Goal: Task Accomplishment & Management: Use online tool/utility

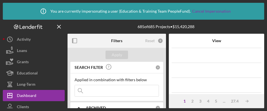
drag, startPoint x: 263, startPoint y: 107, endPoint x: 325, endPoint y: 172, distance: 89.7
click at [267, 111] on html "Icon/Info You are currently impersonating a user ( Education & Training Team Pe…" at bounding box center [133, 55] width 267 height 111
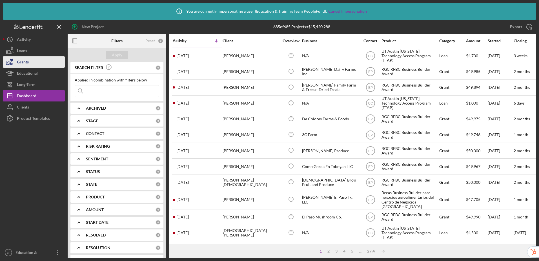
click at [22, 63] on div "Grants" at bounding box center [23, 62] width 12 height 13
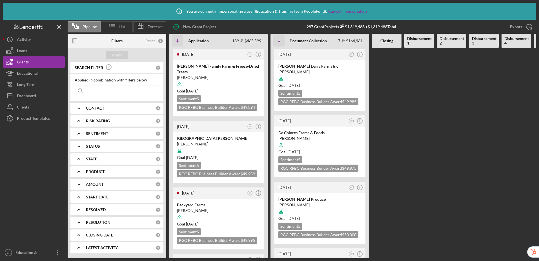
click at [123, 27] on span "List" at bounding box center [122, 27] width 6 height 5
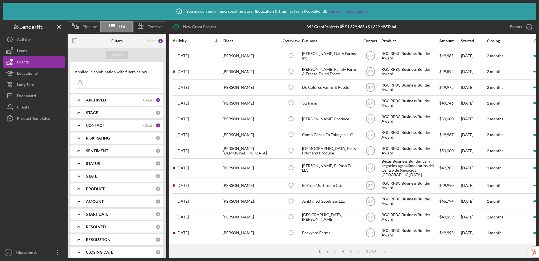
scroll to position [18, 0]
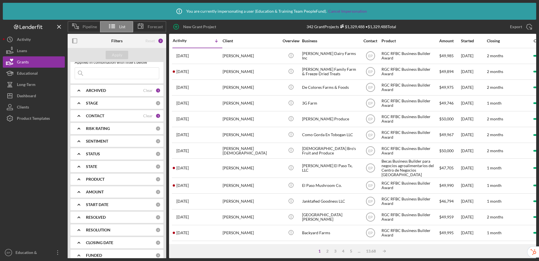
click at [104, 117] on b "CONTACT" at bounding box center [95, 116] width 18 height 5
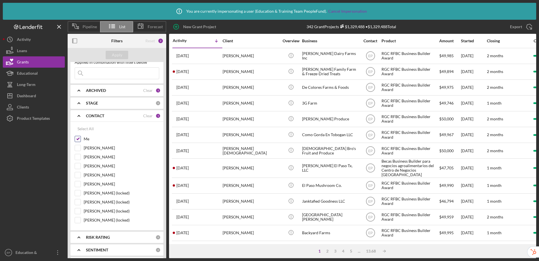
click at [79, 138] on input "Me" at bounding box center [78, 139] width 6 height 6
checkbox input "false"
click at [121, 58] on div "Apply" at bounding box center [117, 55] width 10 height 8
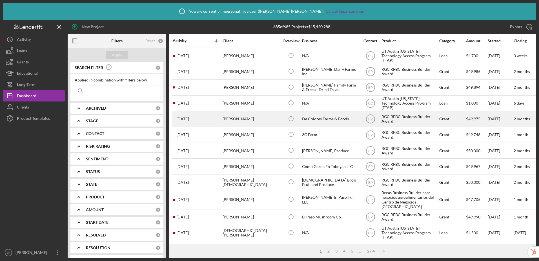
click at [416, 114] on div "RGC RFBC Business Builder Award" at bounding box center [410, 119] width 56 height 15
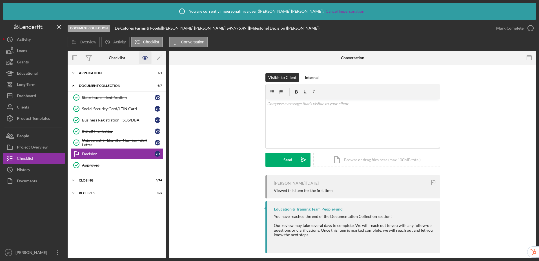
click at [145, 61] on icon "button" at bounding box center [145, 58] width 13 height 13
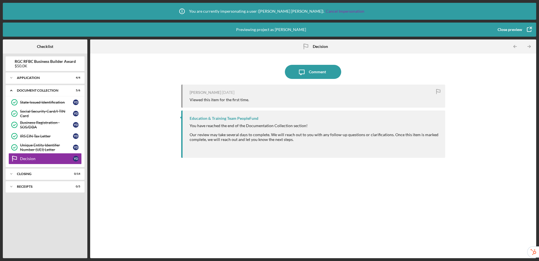
click at [517, 31] on div "Close preview" at bounding box center [510, 29] width 25 height 11
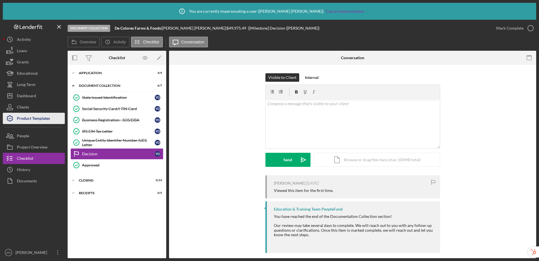
click at [40, 120] on div "Product Templates" at bounding box center [33, 119] width 33 height 13
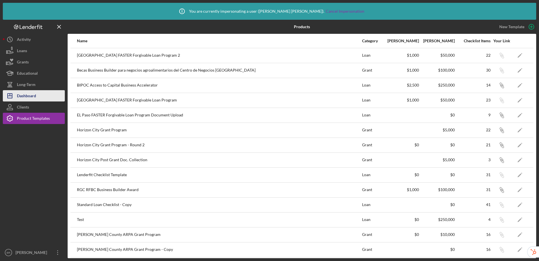
click at [28, 97] on div "Dashboard" at bounding box center [26, 96] width 19 height 13
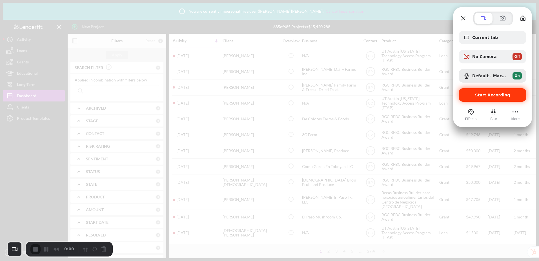
click at [484, 96] on span "Start Recording" at bounding box center [492, 95] width 35 height 5
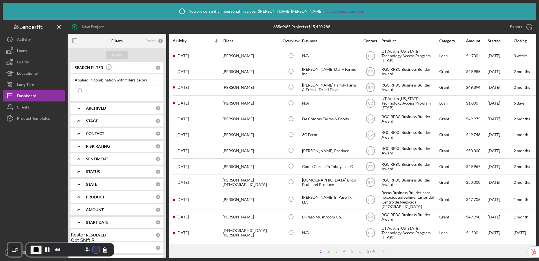
click at [94, 249] on button "Restart Recording" at bounding box center [96, 249] width 7 height 7
click at [32, 118] on div "Product Templates" at bounding box center [33, 119] width 33 height 13
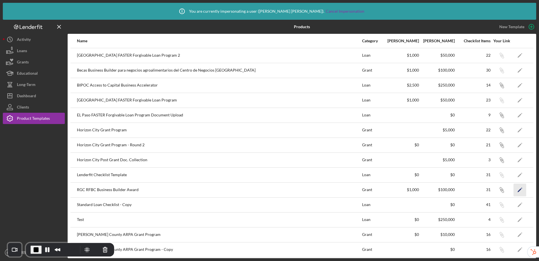
click at [519, 192] on icon "Icon/Edit" at bounding box center [520, 189] width 13 height 13
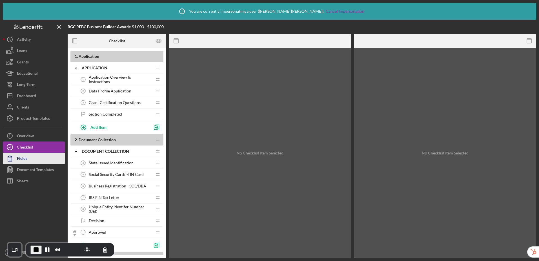
click at [26, 161] on div "Fields" at bounding box center [22, 159] width 10 height 13
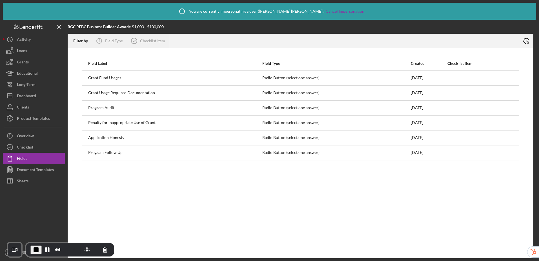
click at [527, 42] on icon "Icon/Export" at bounding box center [526, 41] width 14 height 14
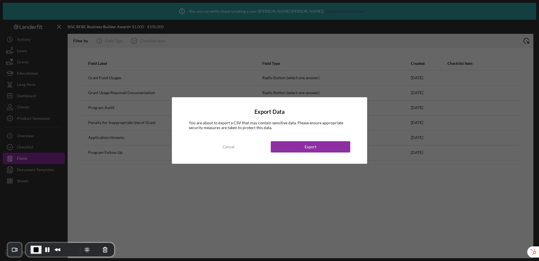
click at [229, 147] on div "Cancel" at bounding box center [229, 146] width 12 height 11
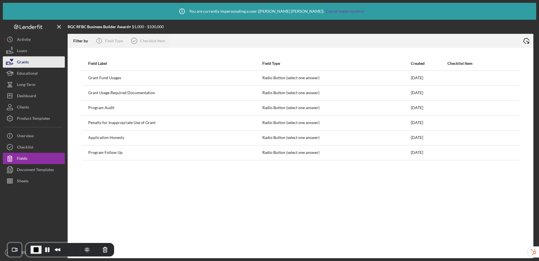
click at [39, 64] on button "Grants" at bounding box center [34, 61] width 62 height 11
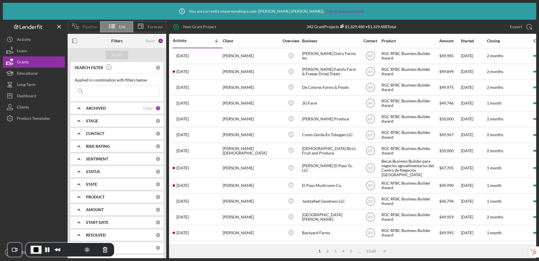
click at [88, 29] on span "Pipeline" at bounding box center [90, 27] width 14 height 5
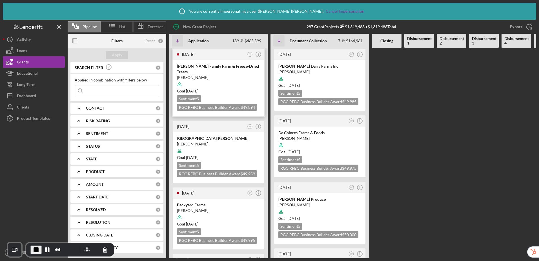
click at [225, 79] on div at bounding box center [218, 84] width 83 height 11
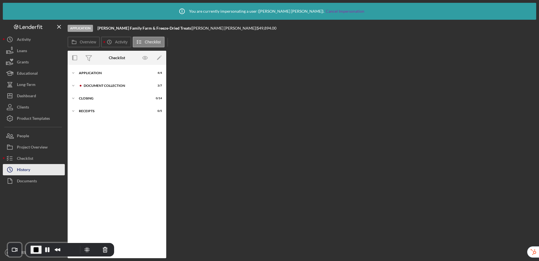
click at [32, 170] on button "Icon/History History" at bounding box center [34, 169] width 62 height 11
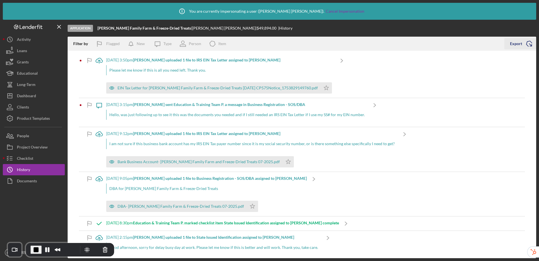
click at [519, 46] on div "Export" at bounding box center [516, 43] width 12 height 11
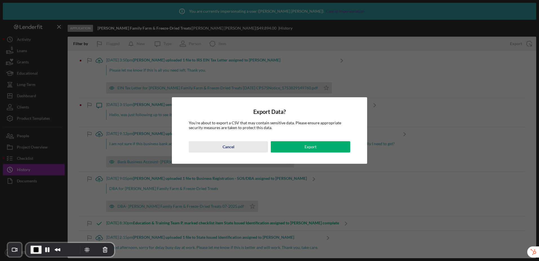
click at [232, 146] on div "Cancel" at bounding box center [229, 146] width 12 height 11
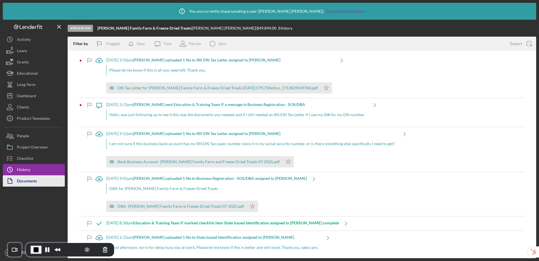
click at [44, 182] on button "Documents" at bounding box center [34, 180] width 62 height 11
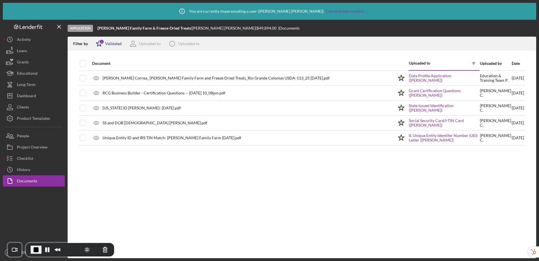
click at [108, 45] on div "Validated" at bounding box center [113, 43] width 17 height 5
click at [99, 74] on input "checkbox" at bounding box center [99, 74] width 6 height 6
checkbox input "true"
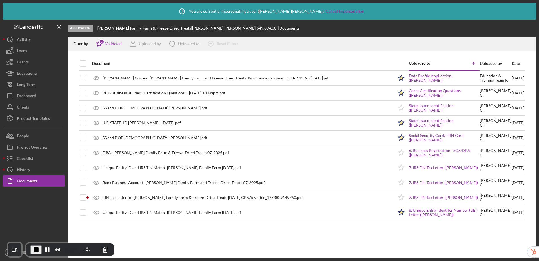
click at [191, 60] on div "Document" at bounding box center [243, 64] width 302 height 14
click at [81, 65] on input "checkbox" at bounding box center [83, 64] width 6 height 6
checkbox input "true"
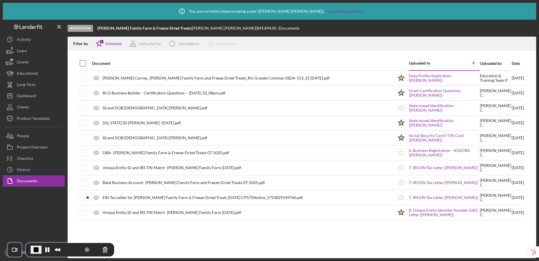
checkbox input "true"
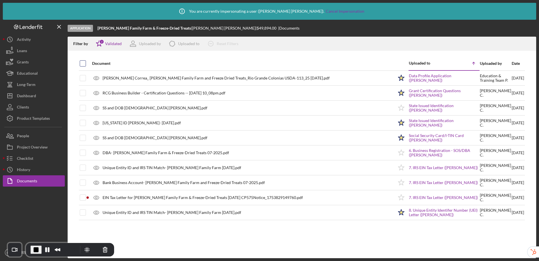
checkbox input "true"
click at [38, 250] on span "End Recording" at bounding box center [36, 249] width 7 height 7
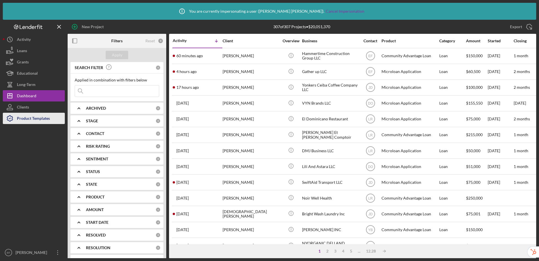
click at [41, 119] on div "Product Templates" at bounding box center [33, 119] width 33 height 13
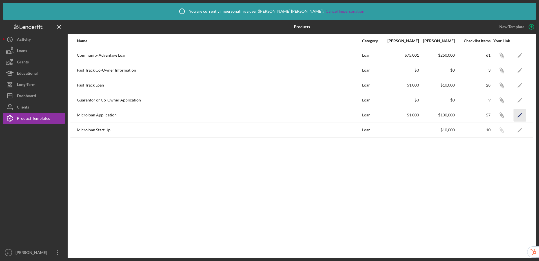
click at [520, 115] on polygon "button" at bounding box center [520, 116] width 4 height 4
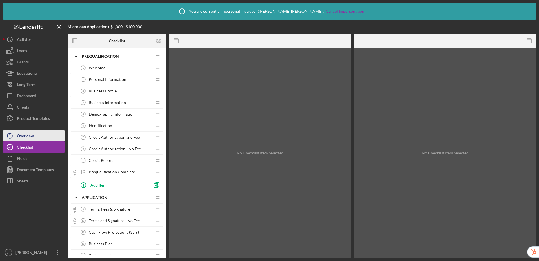
click at [41, 136] on button "Icon/Info Overview" at bounding box center [34, 135] width 62 height 11
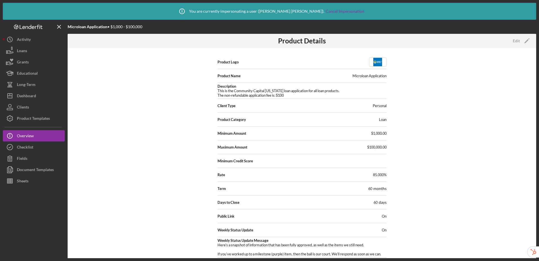
scroll to position [30, 0]
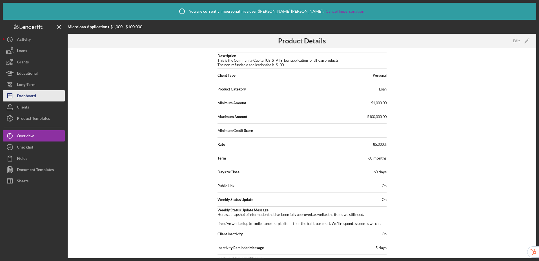
click at [39, 95] on button "Icon/Dashboard Dashboard" at bounding box center [34, 95] width 62 height 11
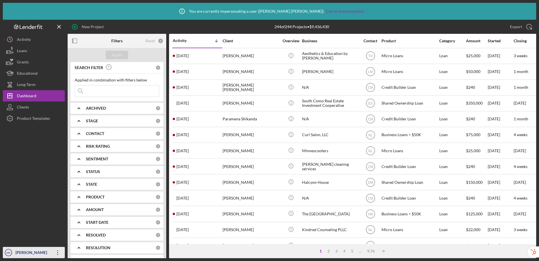
click at [34, 254] on div "Mary Kaminski" at bounding box center [32, 253] width 37 height 13
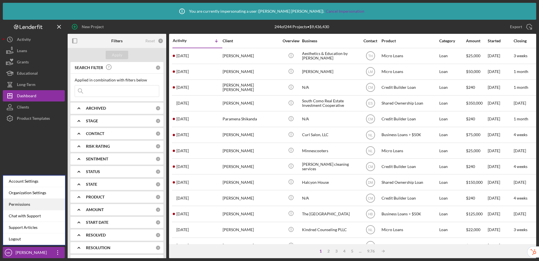
click at [36, 203] on div "Permissions" at bounding box center [34, 205] width 62 height 12
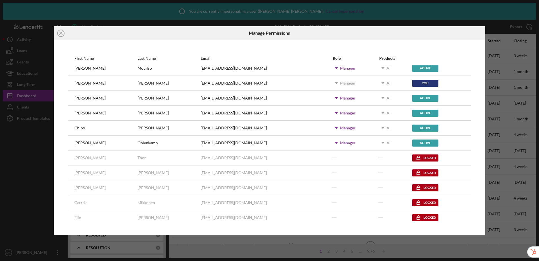
scroll to position [111, 0]
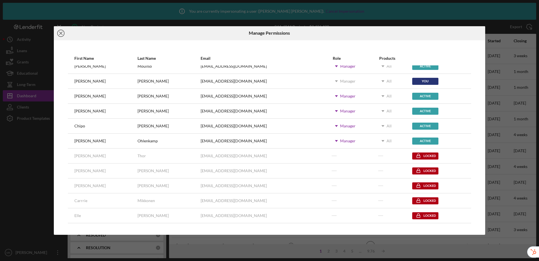
click at [59, 34] on icon "Icon/Close" at bounding box center [61, 33] width 14 height 14
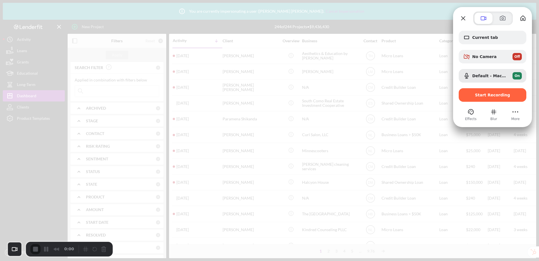
click at [479, 95] on span "Start Recording" at bounding box center [492, 95] width 35 height 5
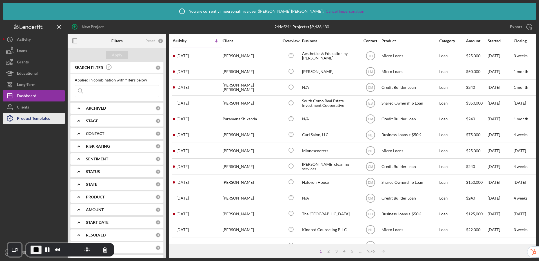
click at [19, 120] on div "Product Templates" at bounding box center [33, 119] width 33 height 13
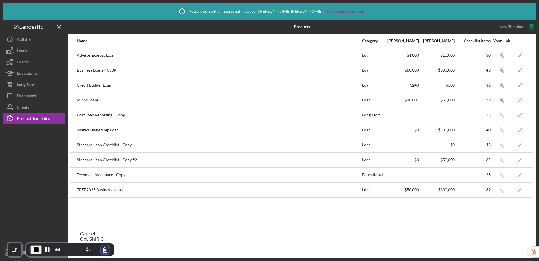
click at [102, 247] on button "Cancel Recording" at bounding box center [105, 249] width 9 height 9
